Goal: Task Accomplishment & Management: Complete application form

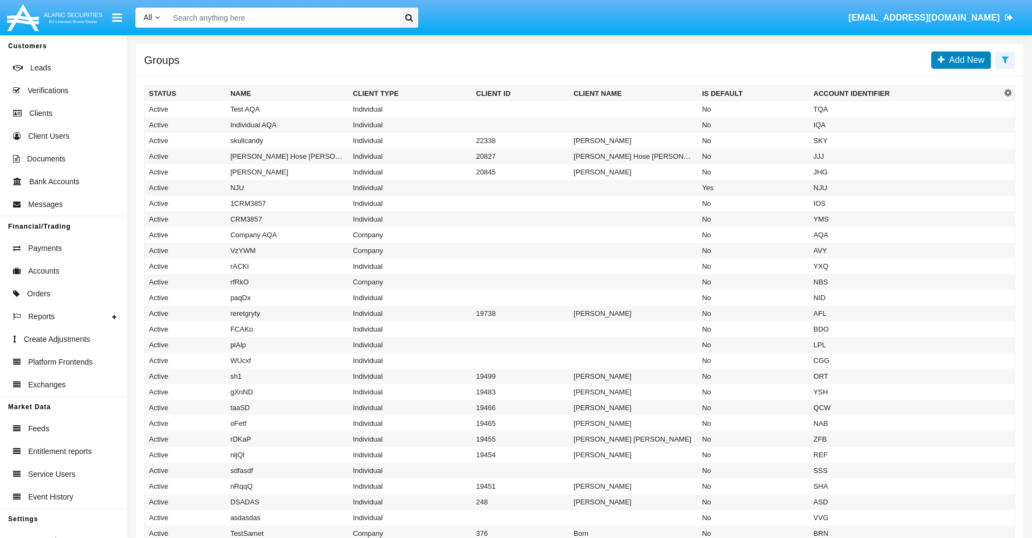
click at [964, 60] on span "Add New" at bounding box center [965, 59] width 40 height 9
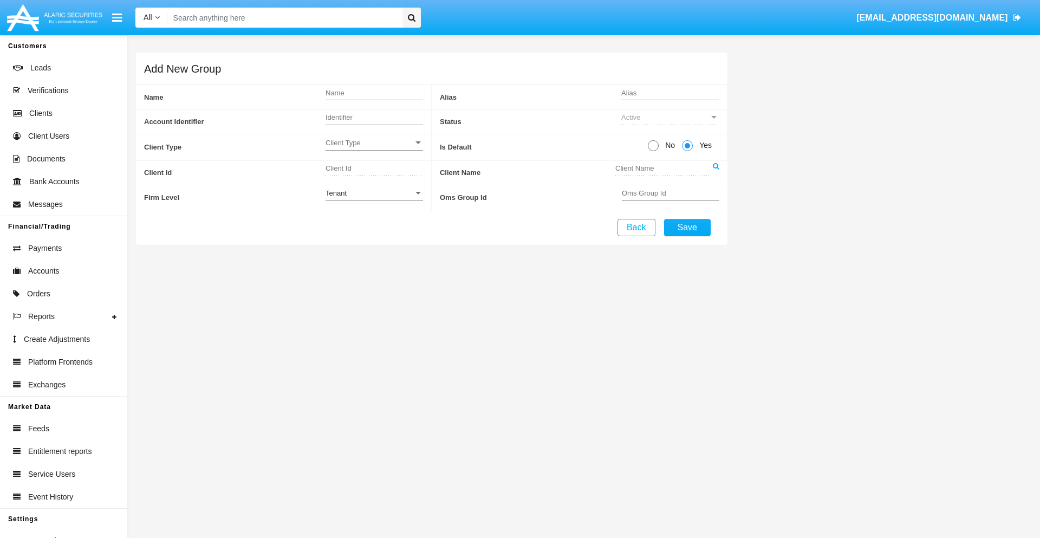
click at [668, 145] on span "No" at bounding box center [668, 145] width 19 height 11
click at [653, 151] on input "No" at bounding box center [653, 151] width 1 height 1
radio input "true"
type input "HeeYz"
type input "X"
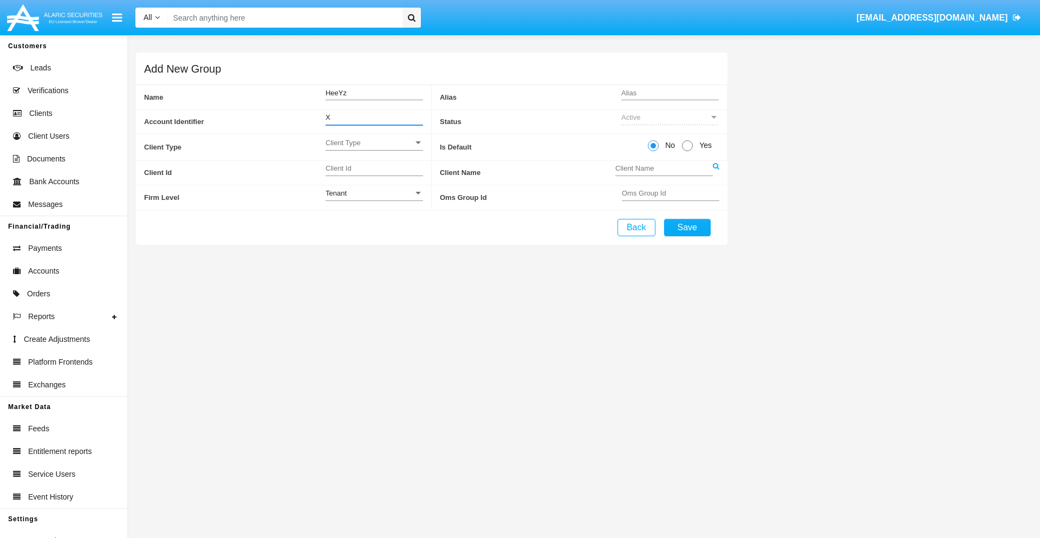
click at [374, 142] on span "Client Type" at bounding box center [370, 142] width 88 height 9
click at [374, 148] on span "Individual" at bounding box center [375, 148] width 98 height 21
click at [374, 193] on div "Tenant" at bounding box center [370, 193] width 88 height 9
click at [374, 199] on span "Tenant" at bounding box center [375, 199] width 98 height 21
type input "XhMuL"
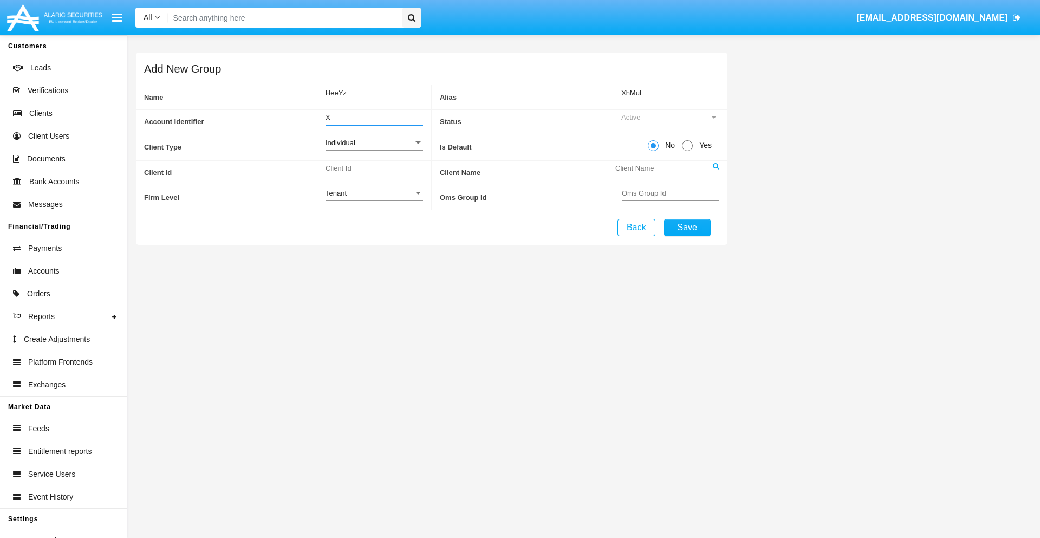
type input "X"
click at [687, 227] on button "Save" at bounding box center [687, 227] width 47 height 17
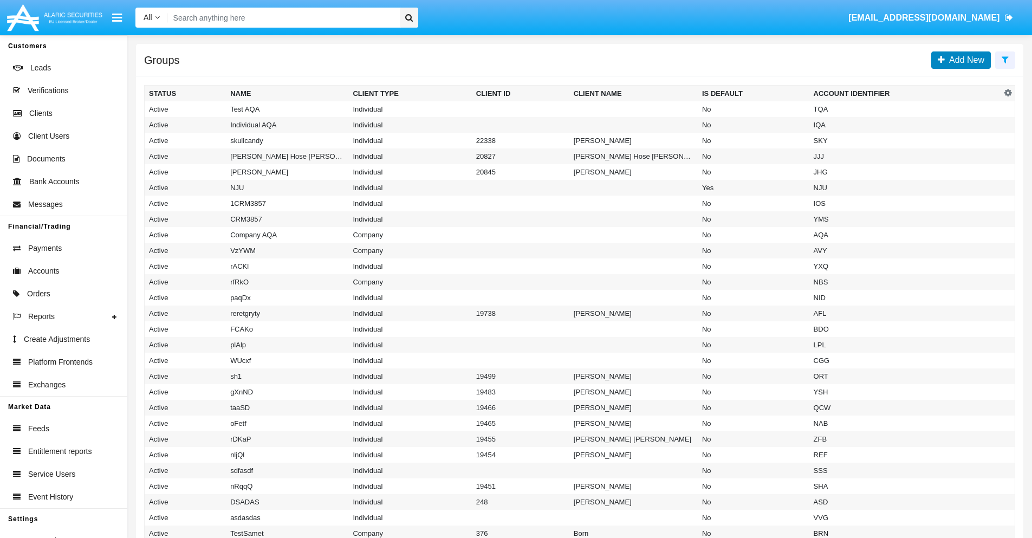
click at [964, 60] on span "Add New" at bounding box center [965, 59] width 40 height 9
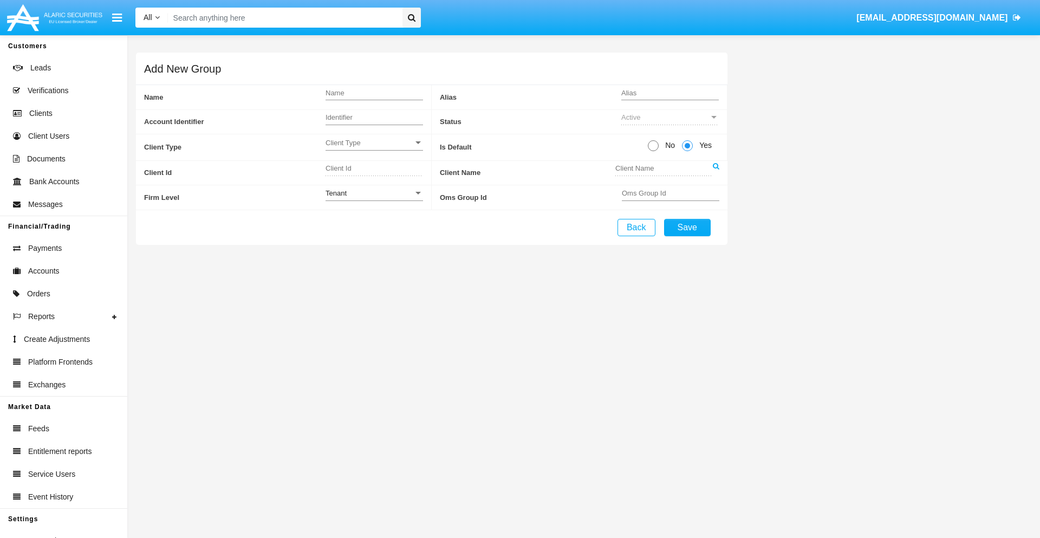
click at [668, 145] on span "No" at bounding box center [668, 145] width 19 height 11
click at [653, 151] on input "No" at bounding box center [653, 151] width 1 height 1
radio input "true"
click at [374, 142] on span "Client Type" at bounding box center [370, 142] width 88 height 9
click at [374, 170] on span "Company" at bounding box center [375, 169] width 98 height 21
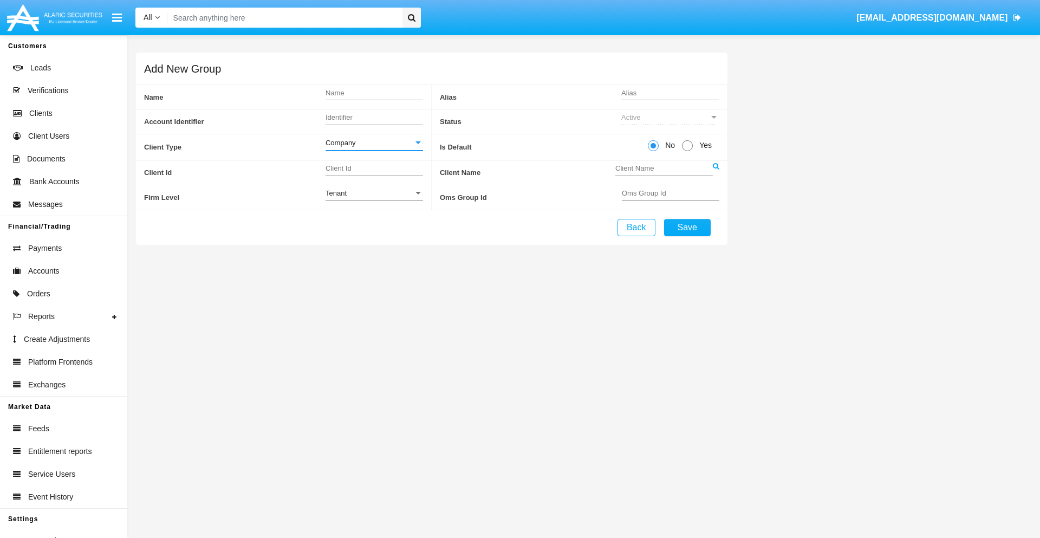
click at [716, 172] on link at bounding box center [716, 173] width 7 height 24
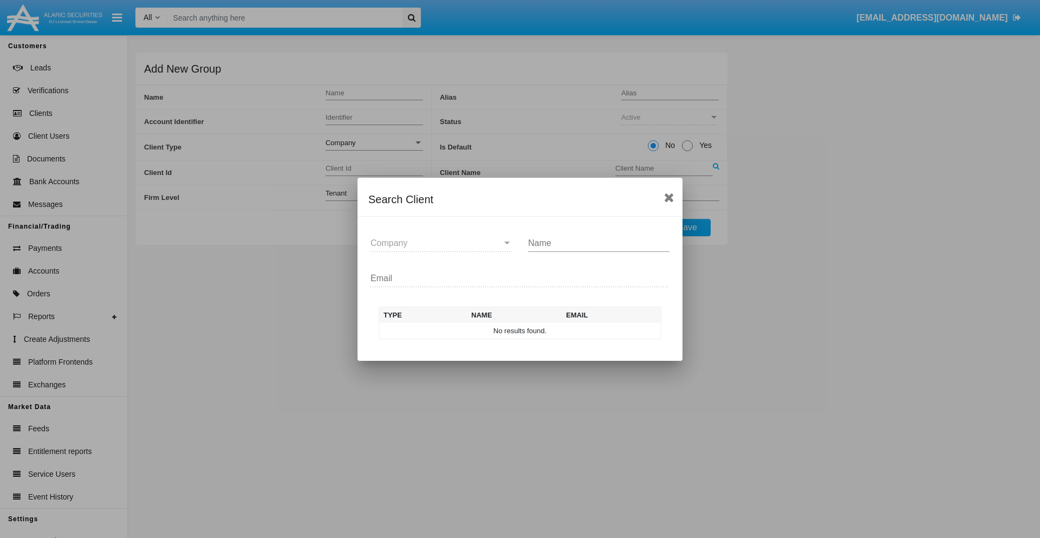
click at [599, 243] on input "Name" at bounding box center [598, 243] width 141 height 10
type input "FlashTurtles"
click at [530, 330] on td "FlashTurtles" at bounding box center [530, 331] width 114 height 16
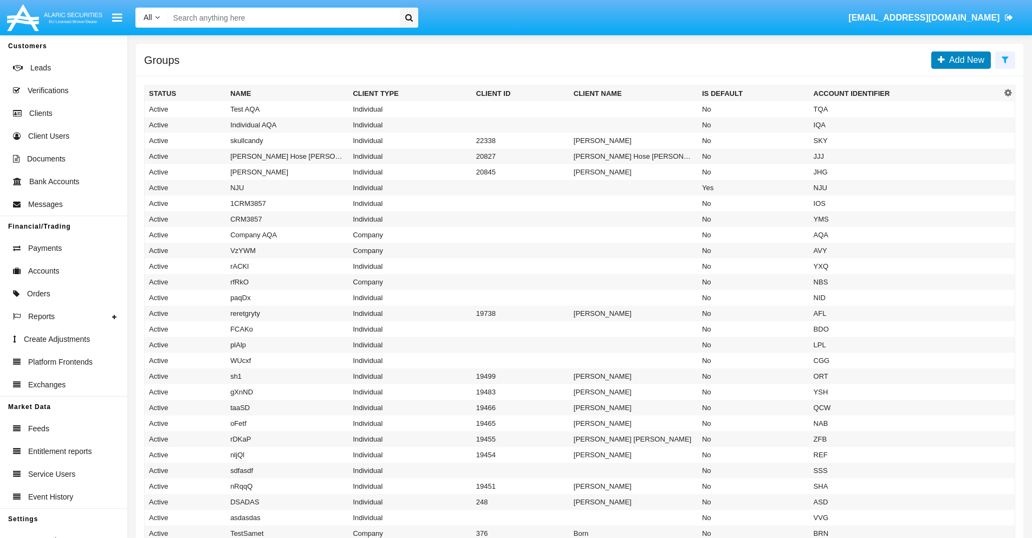
click at [964, 60] on span "Add New" at bounding box center [965, 59] width 40 height 9
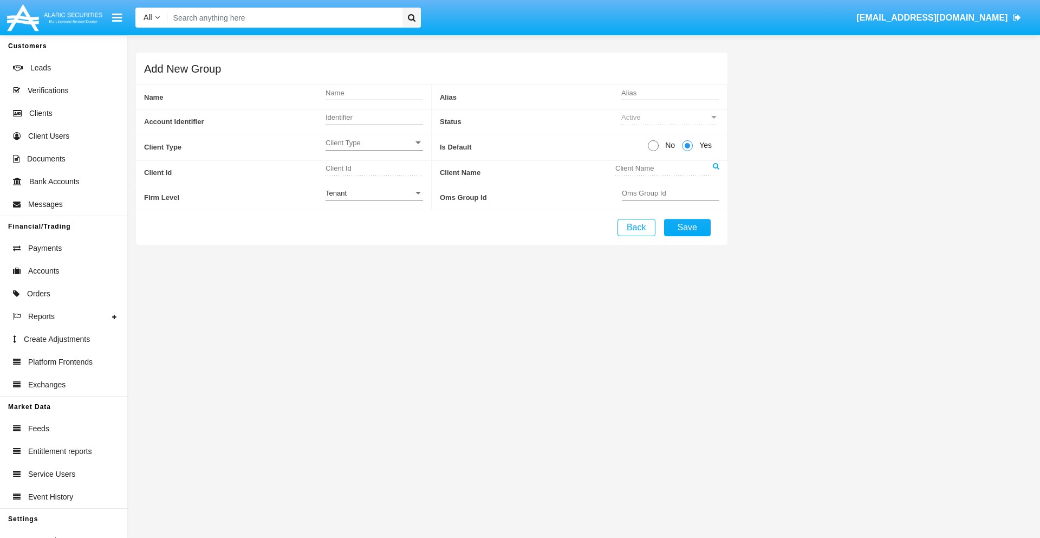
click at [668, 145] on span "No" at bounding box center [668, 145] width 19 height 11
click at [653, 151] on input "No" at bounding box center [653, 151] width 1 height 1
radio input "true"
click at [374, 142] on span "Client Type" at bounding box center [370, 142] width 88 height 9
click at [374, 148] on span "Individual" at bounding box center [366, 148] width 80 height 21
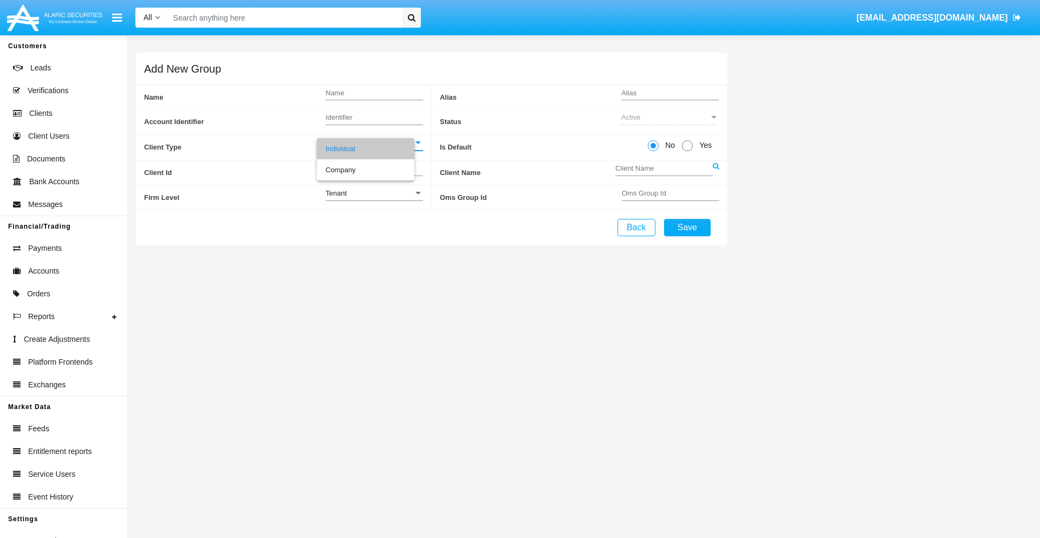
click at [716, 172] on link at bounding box center [716, 173] width 7 height 24
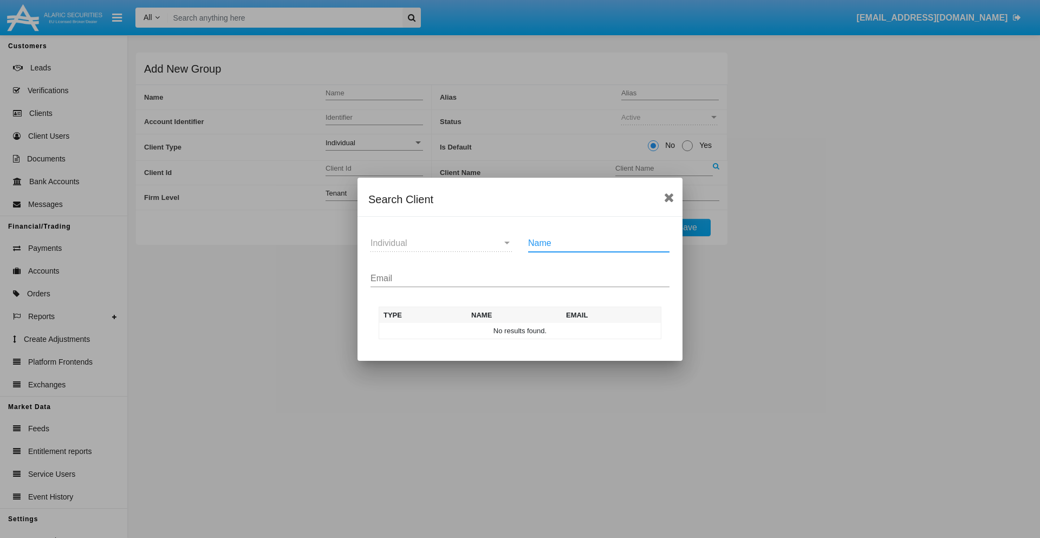
click at [520, 278] on input "Email" at bounding box center [520, 279] width 299 height 10
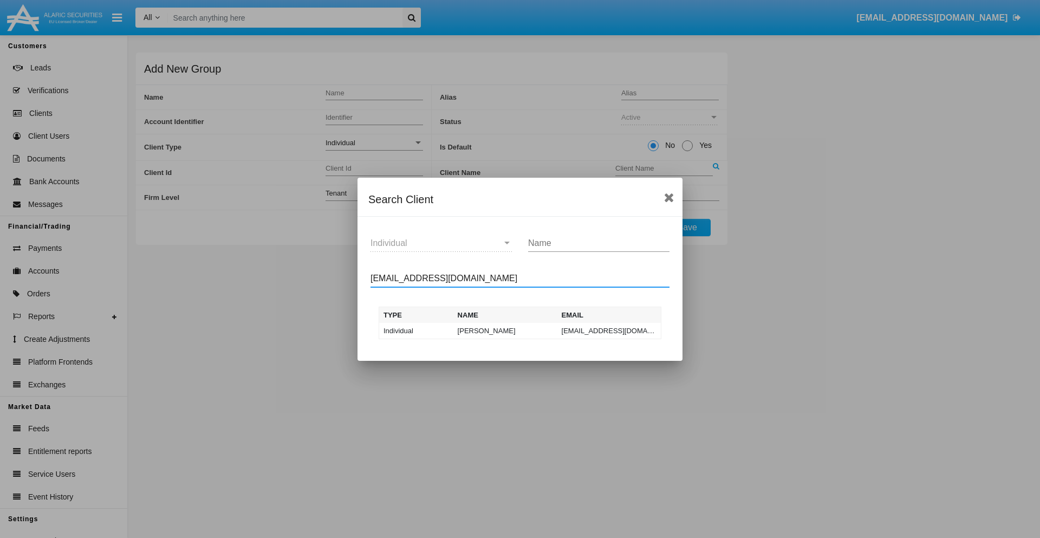
type input "test-user-snake@aqa.com"
click at [609, 330] on td "test-user-snake@aqa.com" at bounding box center [609, 331] width 104 height 16
